Goal: Information Seeking & Learning: Learn about a topic

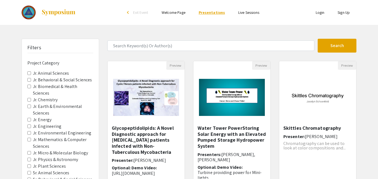
click at [208, 13] on link "Presentations" at bounding box center [212, 12] width 26 height 5
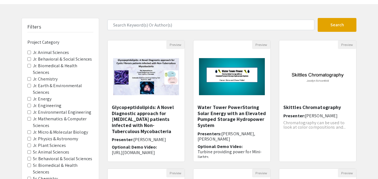
scroll to position [27, 0]
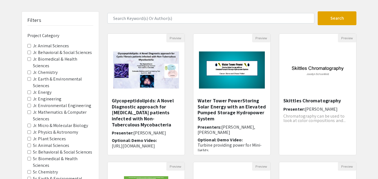
click at [28, 45] on Sciences "Jr. Animal Sciences" at bounding box center [29, 46] width 4 height 4
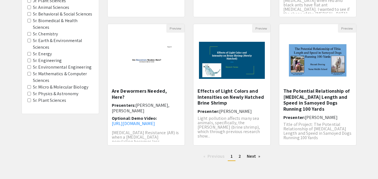
scroll to position [188, 0]
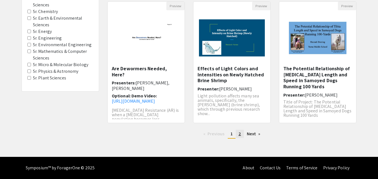
click at [239, 134] on span "2" at bounding box center [239, 134] width 2 height 6
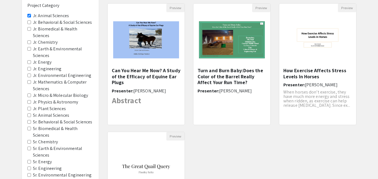
scroll to position [57, 0]
click at [218, 48] on img at bounding box center [231, 40] width 77 height 48
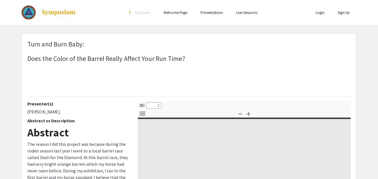
select select "custom"
type input "0"
select select "custom"
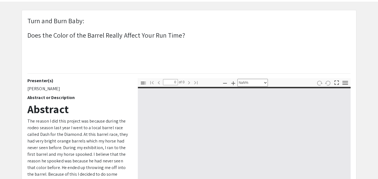
type input "1"
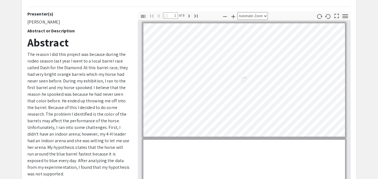
select select "auto"
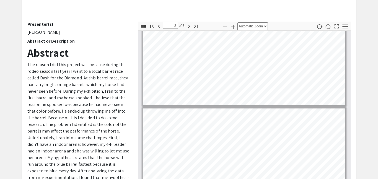
scroll to position [32, 0]
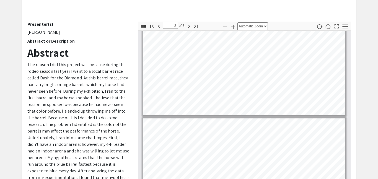
type input "1"
